Goal: Information Seeking & Learning: Learn about a topic

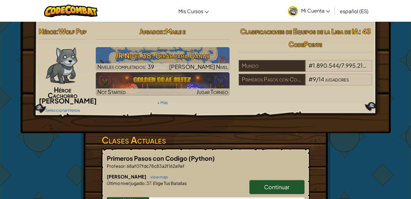
click at [252, 193] on link "Continuar" at bounding box center [276, 187] width 55 height 14
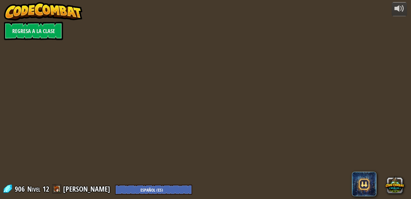
select select "es-ES"
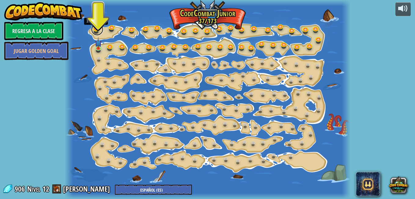
click at [98, 26] on link at bounding box center [97, 29] width 12 height 12
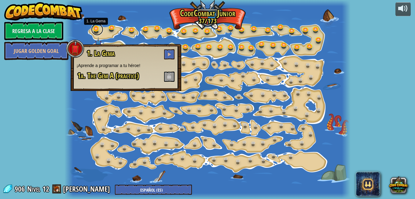
click at [98, 26] on link at bounding box center [97, 29] width 12 height 12
click at [169, 55] on span at bounding box center [169, 54] width 4 height 4
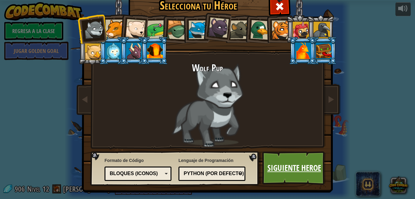
click at [290, 160] on link "Siguiente Heroe" at bounding box center [294, 168] width 64 height 34
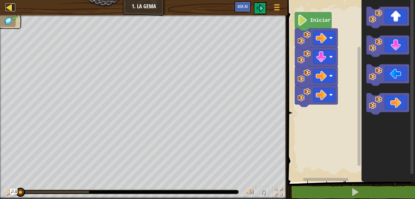
click at [9, 4] on div at bounding box center [10, 7] width 8 height 8
select select "es-ES"
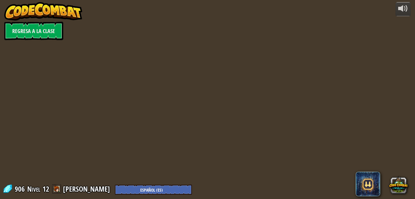
select select "es-ES"
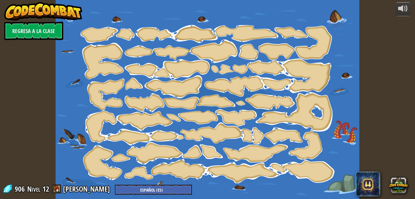
select select "es-ES"
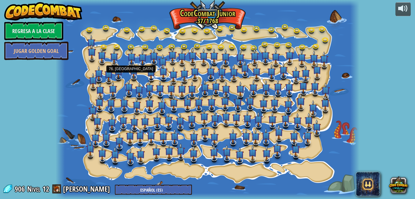
select select "es-ES"
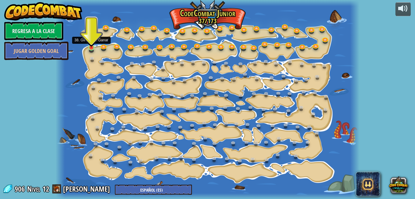
click at [92, 47] on img at bounding box center [91, 39] width 7 height 17
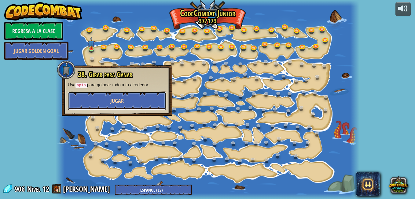
click at [109, 97] on button "Jugar" at bounding box center [117, 100] width 98 height 18
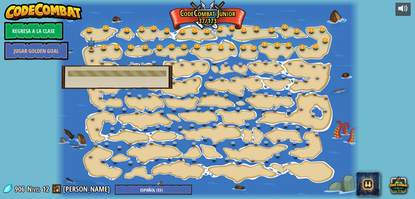
click at [143, 73] on div at bounding box center [117, 73] width 98 height 6
click at [154, 79] on div "38. Girar para Ganar Usa spin para golpear todo a tu alrededor. You must be enr…" at bounding box center [117, 77] width 111 height 24
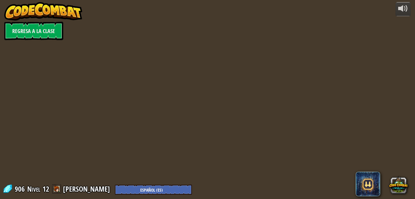
select select "es-ES"
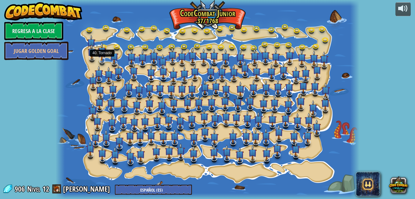
select select "es-ES"
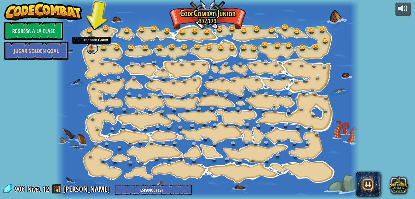
click at [90, 48] on link at bounding box center [92, 48] width 12 height 12
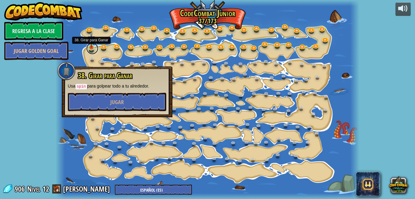
click at [90, 48] on link at bounding box center [92, 48] width 12 height 12
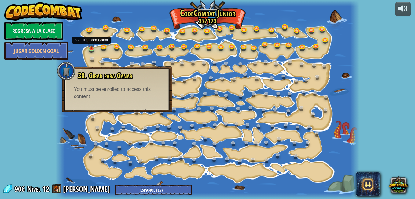
click at [98, 98] on div "You must be enrolled to access this content" at bounding box center [117, 93] width 86 height 14
click at [89, 48] on img at bounding box center [91, 39] width 7 height 17
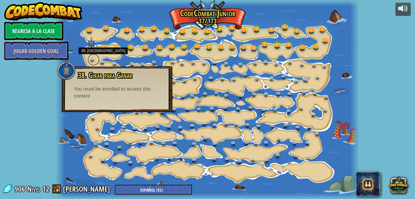
click at [95, 55] on link at bounding box center [93, 60] width 12 height 12
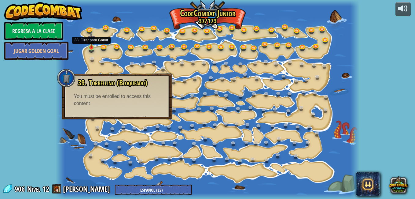
click at [93, 41] on img at bounding box center [91, 39] width 7 height 17
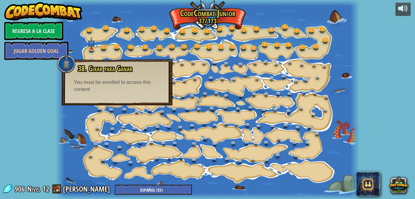
click at [35, 105] on div "powered by Regresa a la clase Jugar Golden Goal 15. Cambio de Paso Cambiar los …" at bounding box center [207, 99] width 415 height 199
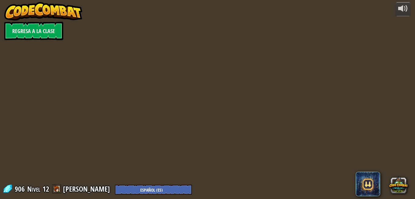
select select "es-ES"
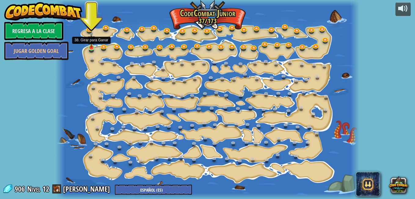
click at [92, 47] on img at bounding box center [91, 39] width 7 height 17
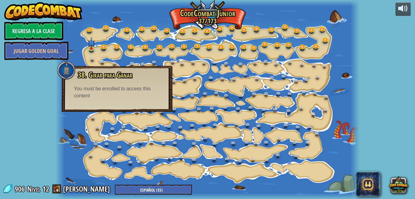
click at [101, 92] on div "You must be enrolled to access this content" at bounding box center [117, 92] width 86 height 14
click at [30, 79] on div "powered by Regresa a la clase Jugar Golden Goal 15. Cambio de Paso Cambiar los …" at bounding box center [207, 99] width 415 height 199
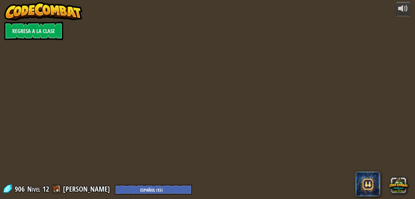
select select "es-ES"
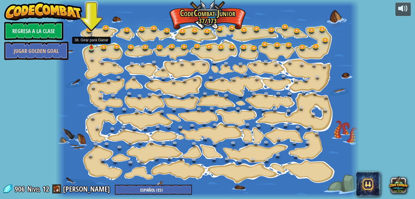
click at [91, 47] on img at bounding box center [91, 39] width 7 height 17
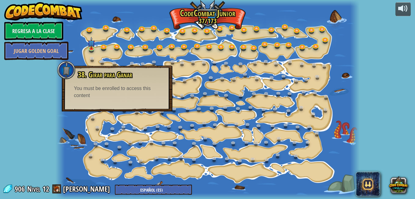
click at [97, 96] on div "You must be enrolled to access this content" at bounding box center [117, 92] width 86 height 14
click at [100, 96] on div "You must be enrolled to access this content" at bounding box center [117, 92] width 86 height 14
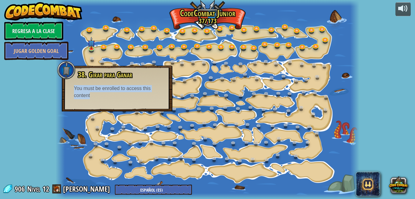
drag, startPoint x: 100, startPoint y: 96, endPoint x: 104, endPoint y: 96, distance: 3.4
click at [104, 96] on div "You must be enrolled to access this content" at bounding box center [117, 92] width 86 height 14
click at [61, 73] on div at bounding box center [66, 70] width 18 height 18
click at [151, 88] on div "You must be enrolled to access this content" at bounding box center [117, 92] width 86 height 14
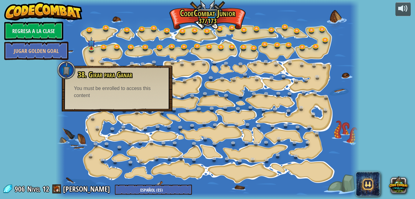
click at [46, 99] on div "powered by Regresa a la clase Jugar Golden Goal 15. Cambio de Paso Cambiar los …" at bounding box center [207, 99] width 415 height 199
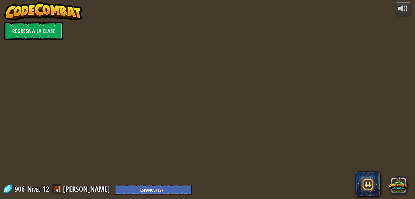
select select "es-ES"
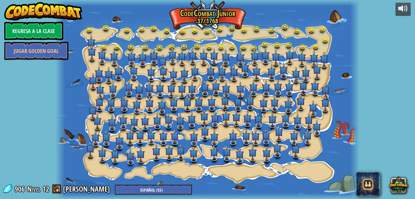
select select "es-ES"
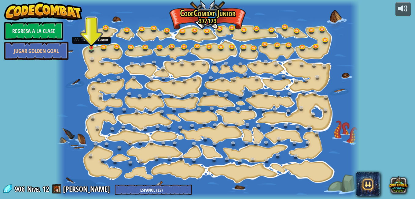
click at [90, 46] on img at bounding box center [91, 39] width 7 height 17
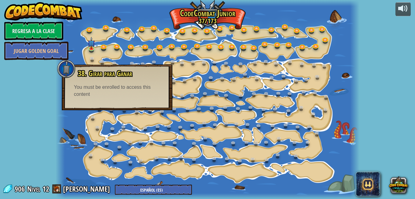
click at [109, 93] on div "You must be enrolled to access this content" at bounding box center [117, 91] width 86 height 14
click at [107, 92] on div "You must be enrolled to access this content" at bounding box center [117, 91] width 86 height 14
click at [101, 91] on div "You must be enrolled to access this content" at bounding box center [117, 91] width 86 height 14
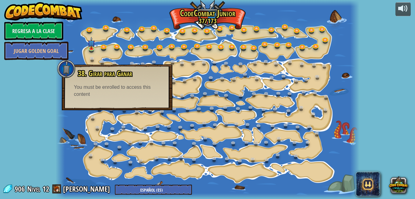
click at [101, 91] on div "You must be enrolled to access this content" at bounding box center [117, 91] width 86 height 14
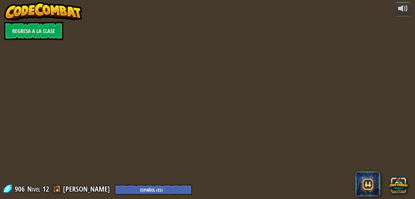
select select "es-ES"
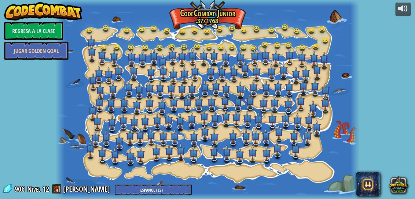
select select "es-ES"
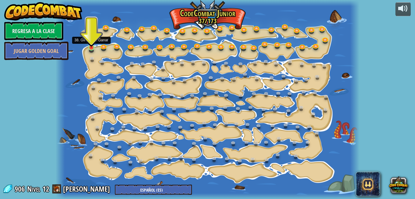
click at [91, 41] on img at bounding box center [91, 39] width 7 height 17
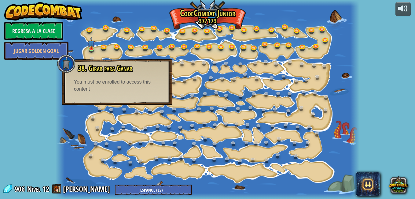
click at [104, 67] on span "38. Girar para Ganar" at bounding box center [105, 68] width 54 height 10
click at [91, 46] on img at bounding box center [91, 39] width 7 height 17
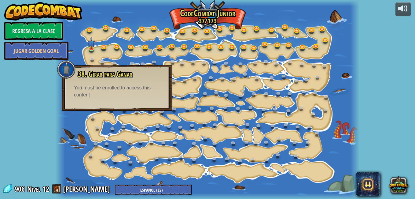
click at [29, 91] on div "powered by Regresa a la clase Jugar Golden Goal 15. Cambio de Paso Cambiar los …" at bounding box center [207, 99] width 415 height 199
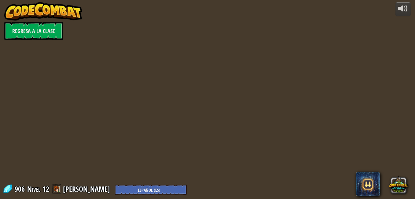
select select "es-ES"
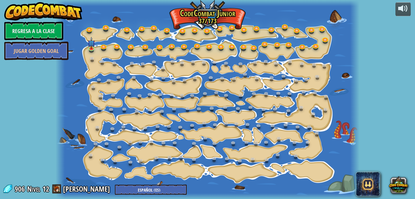
select select "es-ES"
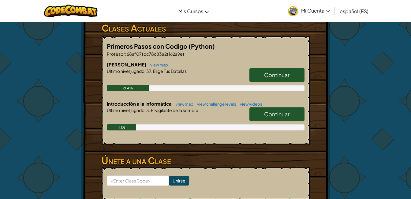
scroll to position [122, 0]
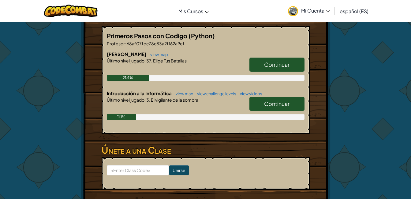
click at [264, 111] on link "Continuar" at bounding box center [276, 104] width 55 height 14
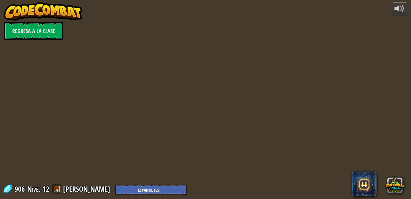
select select "es-ES"
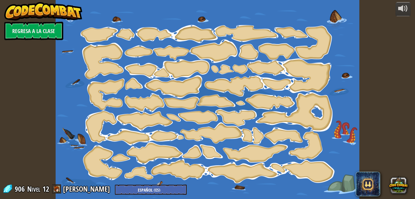
select select "es-ES"
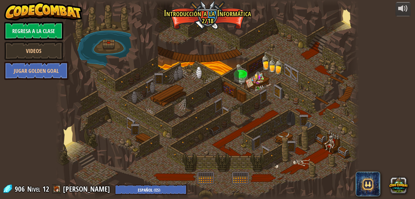
select select "es-ES"
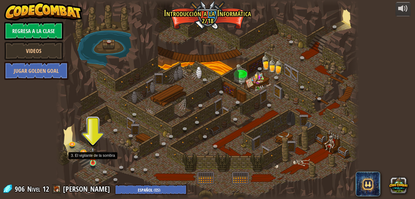
click at [94, 155] on img at bounding box center [92, 155] width 7 height 17
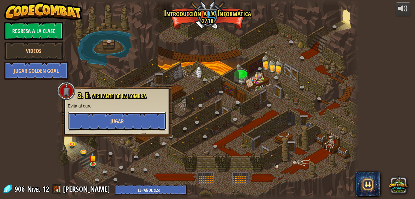
click at [97, 120] on button "Jugar" at bounding box center [117, 121] width 98 height 18
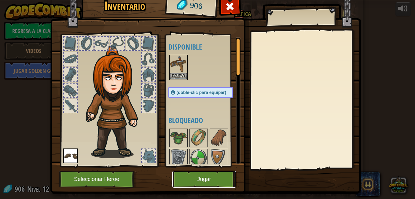
click at [191, 174] on button "Jugar" at bounding box center [205, 179] width 64 height 17
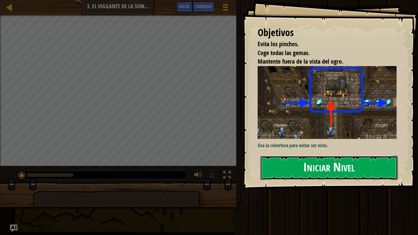
click at [297, 168] on button "Iniciar Nivel" at bounding box center [328, 168] width 137 height 24
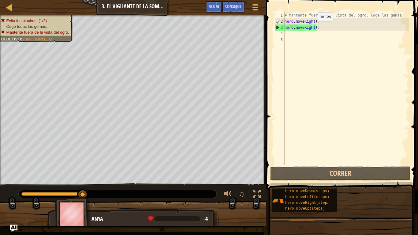
click at [312, 28] on div "# Mantente fuera de la vista del ogro. Coge las gemas. hero . moveRight ( ) her…" at bounding box center [345, 94] width 125 height 165
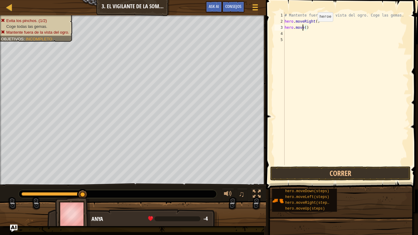
scroll to position [3, 2]
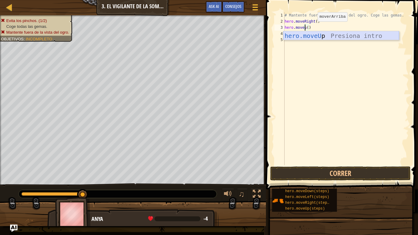
click at [311, 33] on div "hero.moveU p Presiona intro" at bounding box center [341, 45] width 116 height 28
type textarea "hero.moveUp"
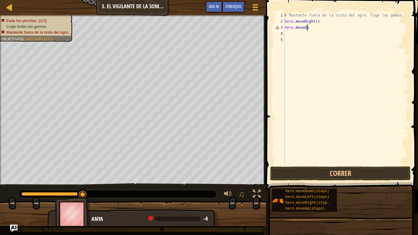
click at [300, 32] on div "# Mantente fuera de la vista del ogro. Coge las gemas. hero . moveRight ( ) her…" at bounding box center [345, 94] width 125 height 165
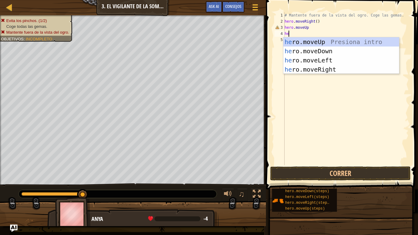
type textarea "her"
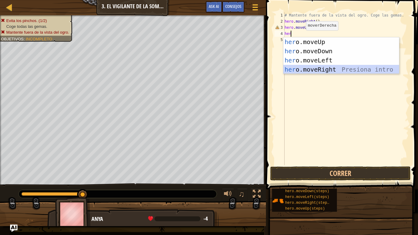
click at [305, 70] on div "her o.moveUp Presiona intro her o.moveDown Presiona intro her o.moveLeft Presio…" at bounding box center [341, 64] width 116 height 55
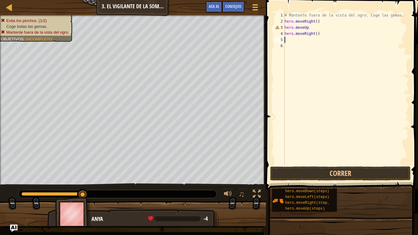
type textarea "h"
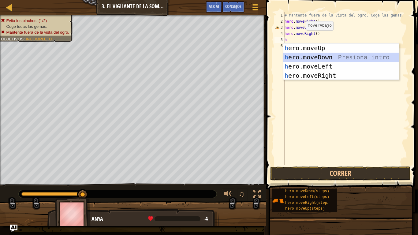
click at [301, 54] on div "h ero.moveUp Presiona intro h ero.moveDown Presiona intro h ero.moveLeft Presio…" at bounding box center [341, 70] width 116 height 55
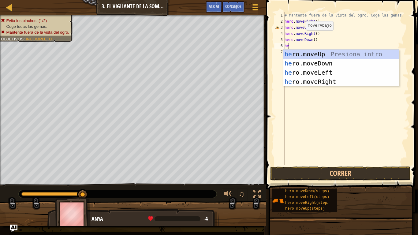
type textarea "her"
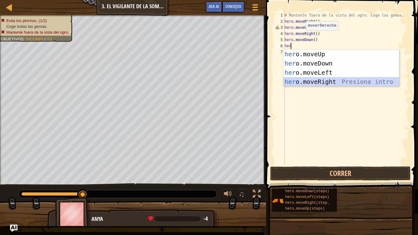
click at [304, 77] on div "her o.moveUp Presiona intro her o.moveDown Presiona intro her o.moveLeft Presio…" at bounding box center [341, 77] width 116 height 55
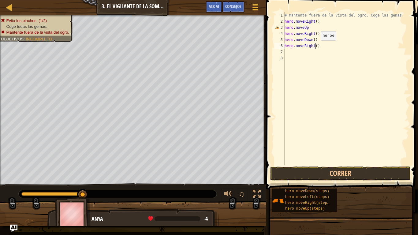
click at [315, 46] on div "# Mantente fuera de la vista del ogro. Coge las gemas. hero . moveRight ( ) her…" at bounding box center [345, 94] width 125 height 165
type textarea "hero.moveRight(3)"
click at [302, 171] on button "Correr" at bounding box center [340, 173] width 140 height 14
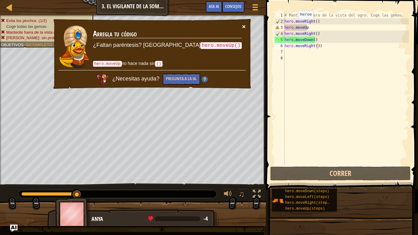
click at [242, 24] on button "×" at bounding box center [244, 26] width 4 height 6
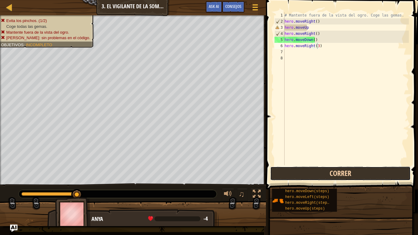
click at [291, 169] on button "Correr" at bounding box center [340, 173] width 140 height 14
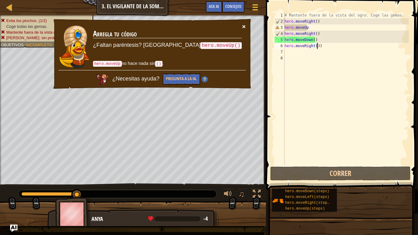
click at [244, 25] on button "×" at bounding box center [244, 26] width 4 height 6
click at [244, 24] on button "×" at bounding box center [244, 26] width 4 height 6
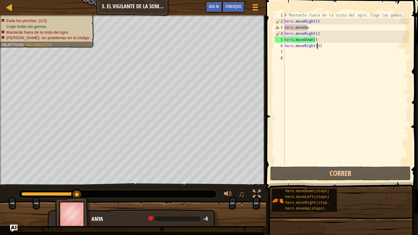
click at [326, 49] on div "# Mantente fuera de la vista del ogro. Coge las gemas. hero . moveRight ( ) her…" at bounding box center [345, 94] width 125 height 165
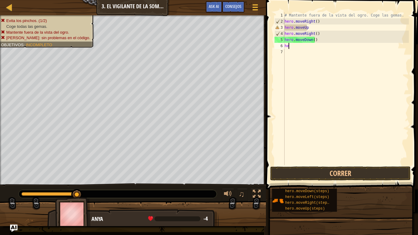
type textarea "h"
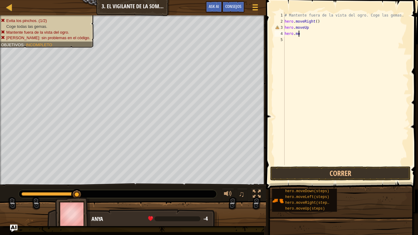
type textarea "h"
click at [305, 173] on button "Correr" at bounding box center [340, 173] width 140 height 14
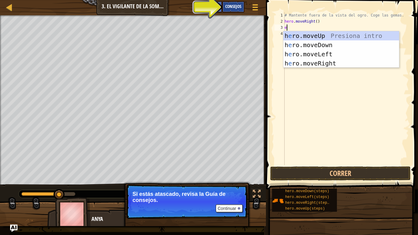
type textarea "e"
click at [231, 2] on div "Consejos" at bounding box center [233, 6] width 22 height 11
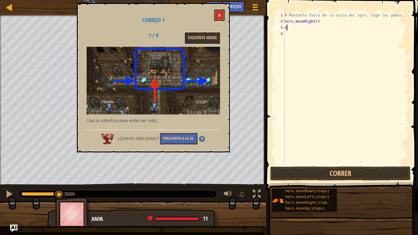
click at [198, 77] on img at bounding box center [153, 81] width 133 height 68
click at [151, 32] on h2 "1 / 4" at bounding box center [153, 35] width 38 height 6
click at [192, 99] on img at bounding box center [153, 81] width 133 height 68
click at [221, 13] on button at bounding box center [219, 14] width 10 height 11
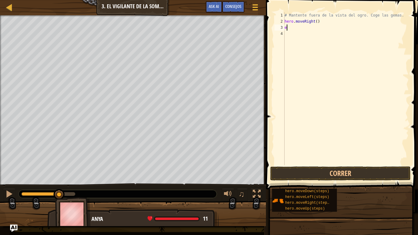
click at [291, 29] on div "# Mantente fuera de la vista del ogro. Coge las gemas. hero . moveRight ( ) e" at bounding box center [345, 94] width 125 height 165
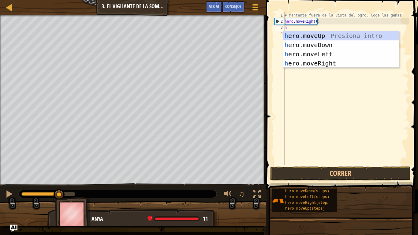
type textarea "he"
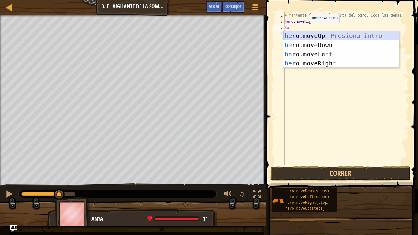
click at [301, 36] on div "he ro.moveUp Presiona intro he ro.moveDown Presiona intro he ro.moveLeft Presio…" at bounding box center [341, 58] width 116 height 55
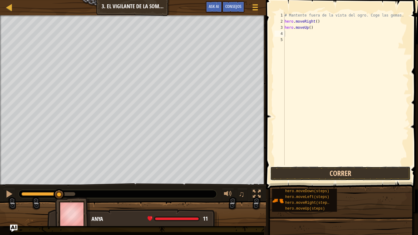
click at [299, 170] on button "Correr" at bounding box center [340, 173] width 140 height 14
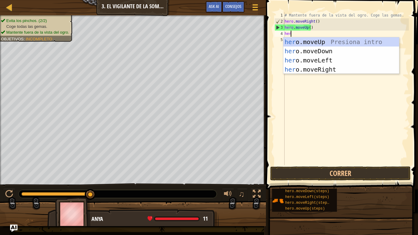
type textarea "hero"
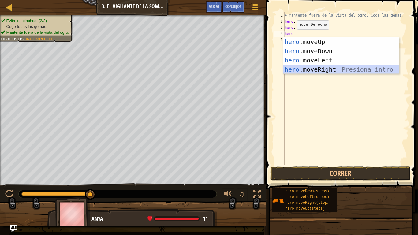
click at [308, 67] on div "hero .moveUp Presiona intro hero .moveDown Presiona intro hero .moveLeft Presio…" at bounding box center [341, 64] width 116 height 55
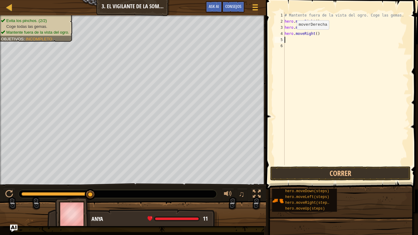
scroll to position [3, 0]
click at [291, 175] on button "Correr" at bounding box center [340, 173] width 140 height 14
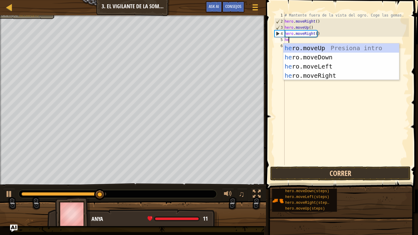
type textarea "her"
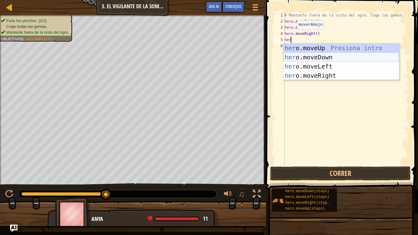
click at [301, 56] on div "her o.moveUp Presiona intro her o.moveDown Presiona intro her o.moveLeft Presio…" at bounding box center [341, 70] width 116 height 55
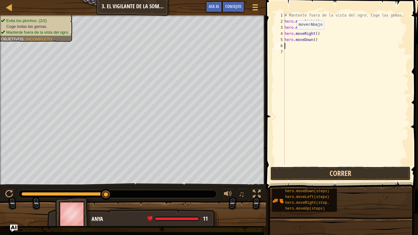
click at [308, 169] on button "Correr" at bounding box center [340, 173] width 140 height 14
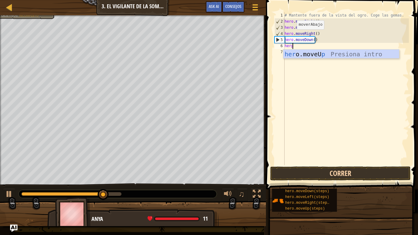
scroll to position [3, 0]
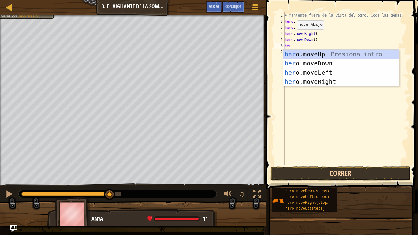
type textarea "hero"
click at [315, 83] on div "hero .moveUp Presiona intro hero .moveDown Presiona intro hero .moveLeft Presio…" at bounding box center [341, 77] width 116 height 55
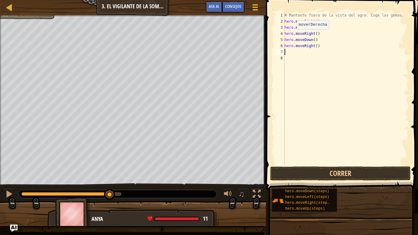
scroll to position [3, 0]
click at [314, 45] on div "# Mantente fuera de la vista del ogro. Coge las gemas. hero . moveRight ( ) her…" at bounding box center [345, 94] width 125 height 165
type textarea "hero.moveRight(2)"
click at [306, 169] on button "Correr" at bounding box center [340, 173] width 140 height 14
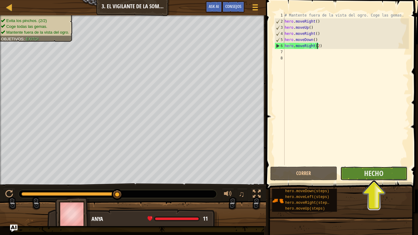
click at [353, 168] on button "Hecho" at bounding box center [373, 173] width 67 height 14
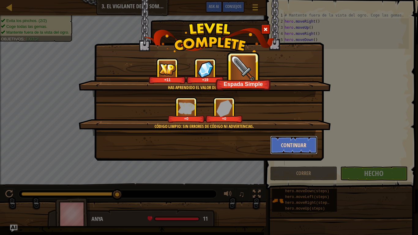
click at [300, 139] on button "Continuar" at bounding box center [293, 145] width 47 height 18
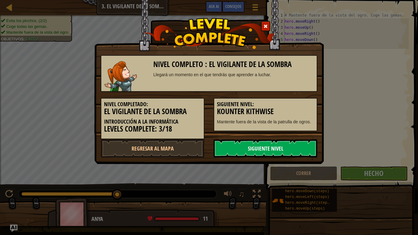
click at [280, 140] on link "Siguiente nivel" at bounding box center [265, 148] width 104 height 18
click at [274, 144] on link "Siguiente nivel" at bounding box center [265, 148] width 104 height 18
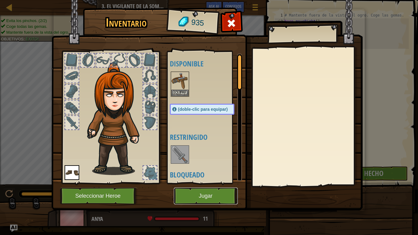
click at [202, 198] on button "Jugar" at bounding box center [206, 195] width 64 height 17
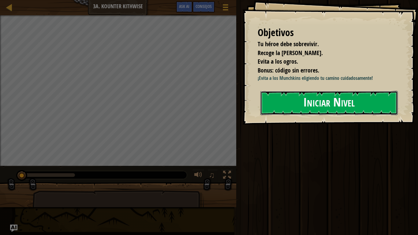
click at [318, 97] on button "Iniciar Nivel" at bounding box center [328, 103] width 137 height 24
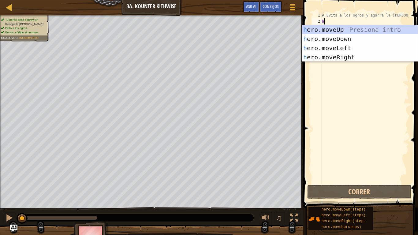
scroll to position [3, 0]
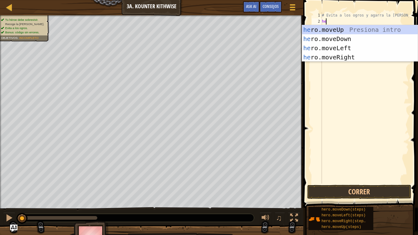
type textarea "her"
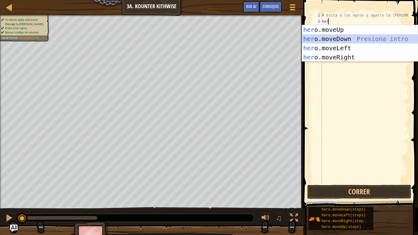
click at [328, 35] on div "her o.moveUp Presiona intro her o.moveDown Presiona intro her o.moveLeft Presio…" at bounding box center [360, 52] width 116 height 55
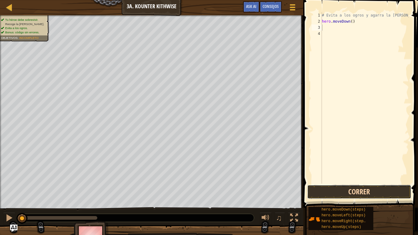
click at [329, 193] on button "Correr" at bounding box center [359, 192] width 104 height 14
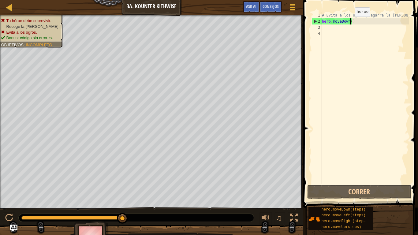
click at [349, 23] on div "# Evita a los ogros y agarra la [PERSON_NAME]. hero . moveDown ( )" at bounding box center [365, 104] width 88 height 184
type textarea "hero.moveDown(2)"
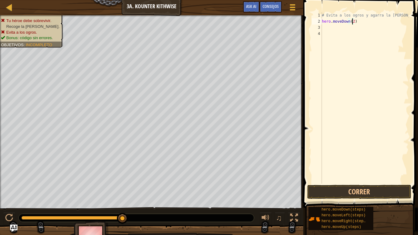
click at [339, 25] on div "# Evita a los ogros y agarra la [PERSON_NAME]. hero . moveDown ( 2 )" at bounding box center [365, 104] width 88 height 184
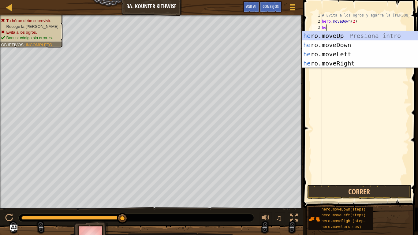
scroll to position [3, 0]
type textarea "hero"
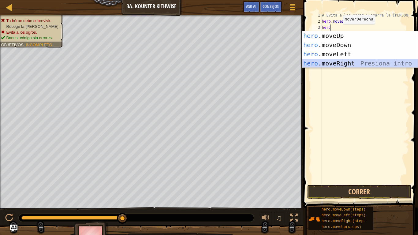
click at [328, 66] on div "hero .moveUp Presiona intro hero .moveDown Presiona intro hero .moveLeft Presio…" at bounding box center [360, 58] width 116 height 55
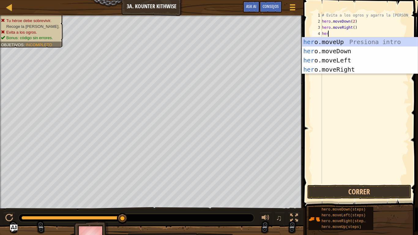
type textarea "hero"
click at [330, 43] on div "hero .moveUp Presiona intro hero .moveDown Presiona intro hero .moveLeft Presio…" at bounding box center [360, 64] width 116 height 55
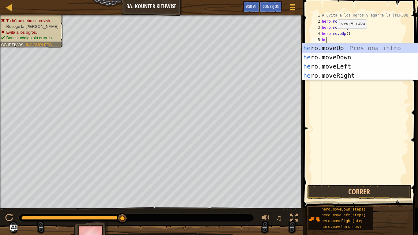
type textarea "her"
click at [343, 73] on div "her o.moveUp Presiona intro her o.moveDown Presiona intro her o.moveLeft Presio…" at bounding box center [360, 70] width 116 height 55
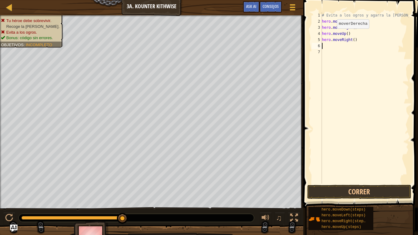
scroll to position [3, 0]
click at [371, 192] on button "Correr" at bounding box center [359, 192] width 104 height 14
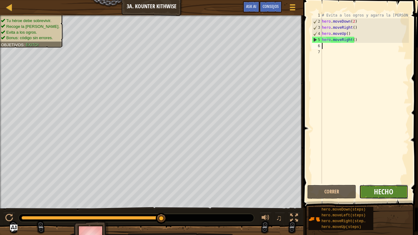
click at [377, 187] on span "Hecho" at bounding box center [383, 192] width 19 height 10
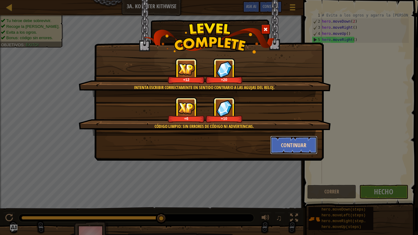
click at [312, 139] on button "Continuar" at bounding box center [293, 145] width 47 height 18
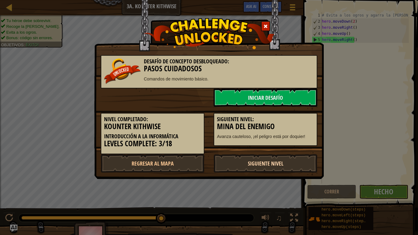
click at [279, 159] on link "Siguiente nivel" at bounding box center [265, 163] width 104 height 18
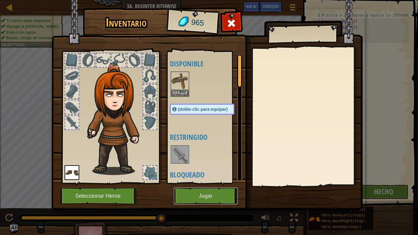
click at [206, 197] on button "Jugar" at bounding box center [206, 195] width 64 height 17
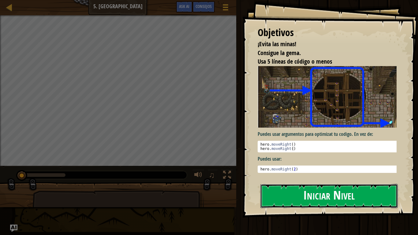
click at [298, 191] on button "Iniciar Nivel" at bounding box center [328, 196] width 137 height 24
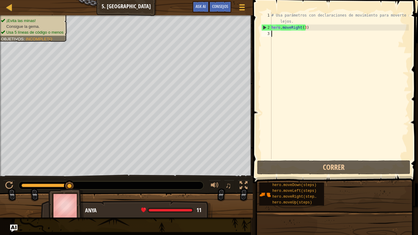
click at [305, 28] on div "# Usa parámetros con declaraciones de movimiento para moverte más lejos. hero .…" at bounding box center [339, 94] width 139 height 165
click at [303, 28] on div "# Usa parámetros con declaraciones de movimiento para moverte más lejos. hero .…" at bounding box center [339, 94] width 139 height 165
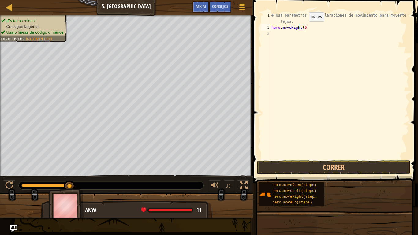
scroll to position [3, 2]
click at [328, 164] on button "Correr" at bounding box center [333, 167] width 153 height 14
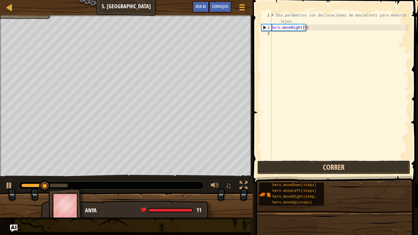
click at [277, 162] on button "Correr" at bounding box center [333, 167] width 153 height 14
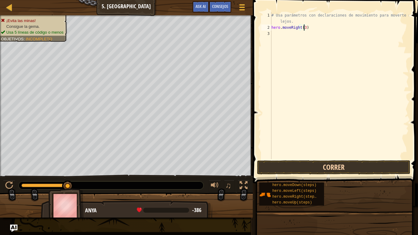
type textarea "hero.moveRight(3)"
click at [296, 165] on button "Correr" at bounding box center [333, 167] width 153 height 14
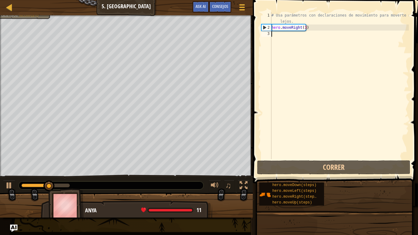
click at [290, 33] on div "# Usa parámetros con declaraciones de movimiento para moverte más lejos. hero .…" at bounding box center [339, 94] width 139 height 165
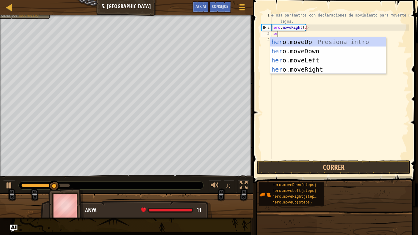
type textarea "hero"
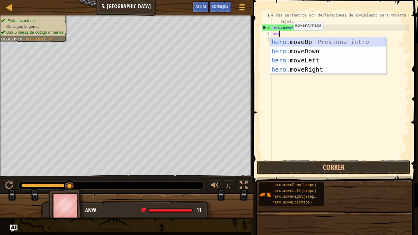
click at [290, 41] on div "hero .moveUp Presiona intro hero .moveDown Presiona intro hero .moveLeft Presio…" at bounding box center [328, 64] width 116 height 55
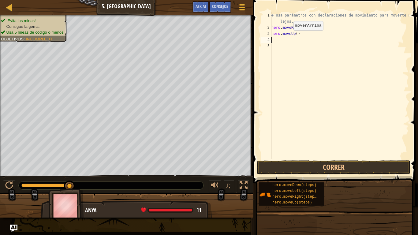
click at [290, 41] on div "# Usa parámetros con declaraciones de movimiento para moverte más lejos. hero .…" at bounding box center [339, 94] width 139 height 165
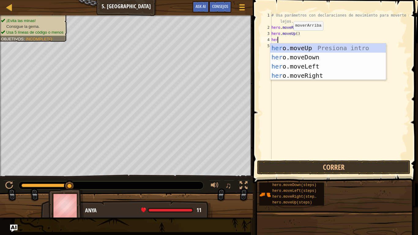
type textarea "hero"
click at [282, 77] on div "hero .moveUp Presiona intro hero .moveDown Presiona intro hero .moveLeft Presio…" at bounding box center [328, 70] width 116 height 55
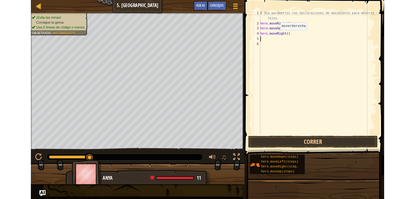
scroll to position [3, 0]
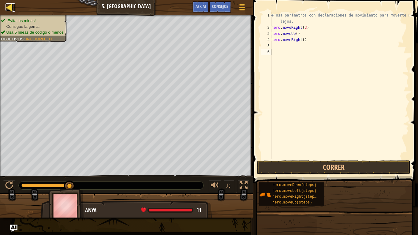
click at [12, 4] on div at bounding box center [10, 7] width 8 height 8
select select "es-ES"
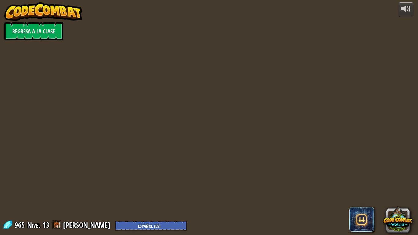
select select "es-ES"
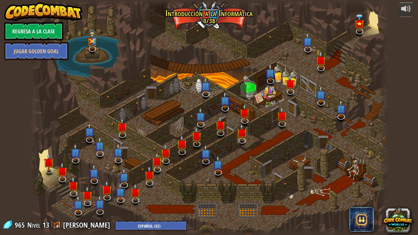
select select "es-ES"
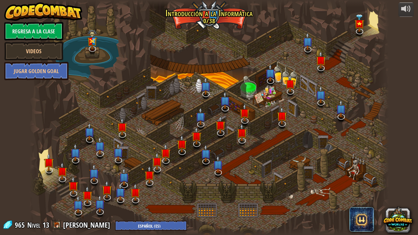
select select "es-ES"
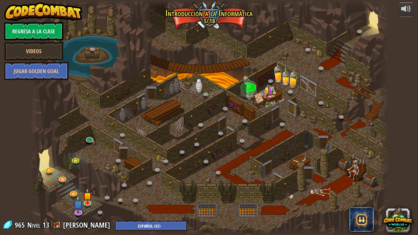
select select "es-ES"
click at [53, 34] on link "Regresa a la clase" at bounding box center [33, 31] width 59 height 18
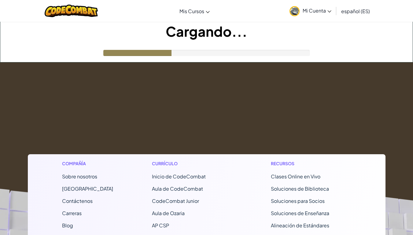
click at [318, 9] on span "Mi Cuenta" at bounding box center [317, 10] width 29 height 6
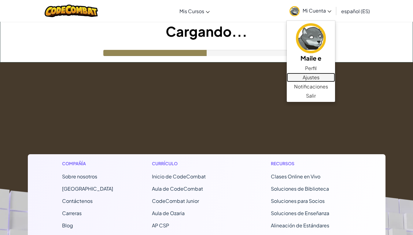
click at [306, 80] on link "Ajustes" at bounding box center [311, 77] width 48 height 9
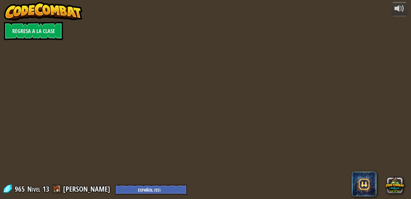
select select "es-ES"
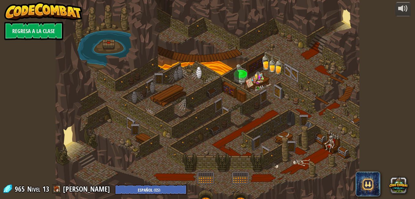
select select "es-ES"
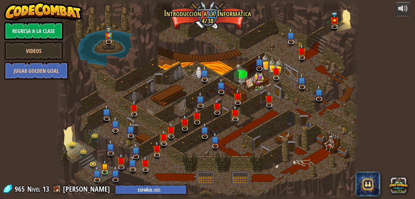
select select "es-ES"
